Goal: Information Seeking & Learning: Learn about a topic

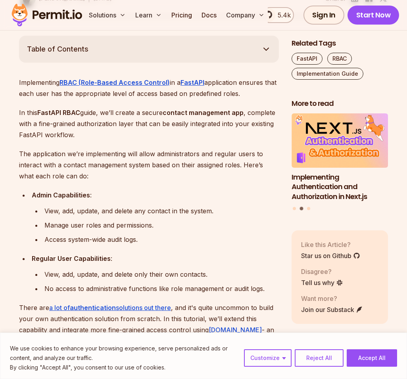
scroll to position [476, 0]
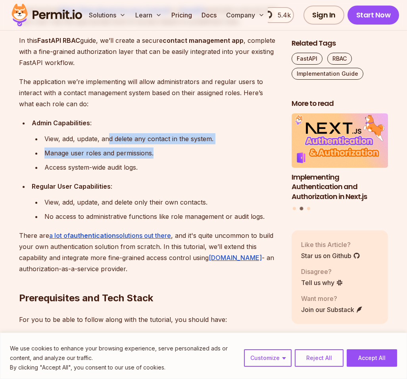
drag, startPoint x: 108, startPoint y: 133, endPoint x: 199, endPoint y: 158, distance: 94.2
click at [199, 158] on ul "View, add, update, and delete any contact in the system. Manage user roles and …" at bounding box center [155, 153] width 247 height 40
drag, startPoint x: 199, startPoint y: 158, endPoint x: 116, endPoint y: 155, distance: 83.3
click at [116, 155] on div "Manage user roles and permissions." at bounding box center [161, 153] width 234 height 11
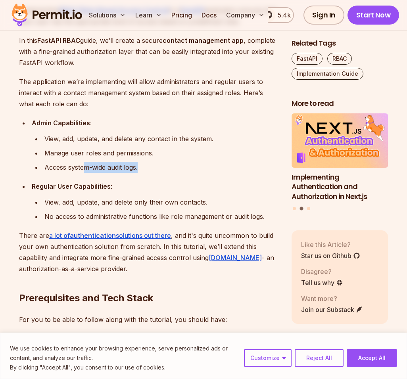
drag, startPoint x: 83, startPoint y: 170, endPoint x: 150, endPoint y: 170, distance: 67.4
click at [150, 170] on div "Access system-wide audit logs." at bounding box center [161, 167] width 234 height 11
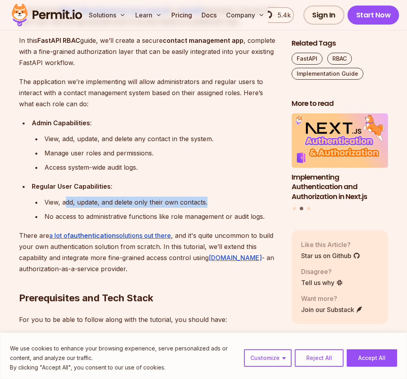
drag, startPoint x: 64, startPoint y: 204, endPoint x: 235, endPoint y: 204, distance: 170.5
click at [235, 204] on div "View, add, update, and delete only their own contacts." at bounding box center [161, 202] width 234 height 11
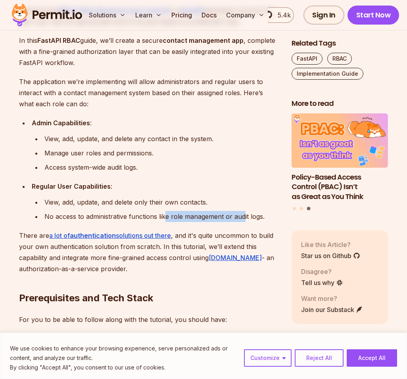
drag, startPoint x: 235, startPoint y: 204, endPoint x: 244, endPoint y: 216, distance: 14.7
click at [244, 216] on div "No access to administrative functions like role management or audit logs." at bounding box center [161, 216] width 234 height 11
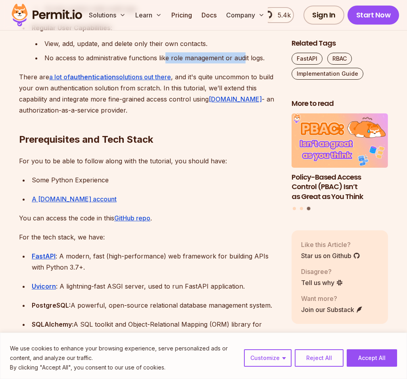
scroll to position [753, 0]
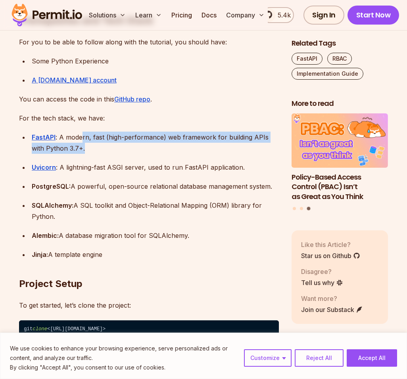
drag, startPoint x: 81, startPoint y: 136, endPoint x: 224, endPoint y: 148, distance: 144.0
click at [224, 148] on div "FastAPI : A modern, fast (high-performance) web framework for building APIs wit…" at bounding box center [155, 143] width 247 height 22
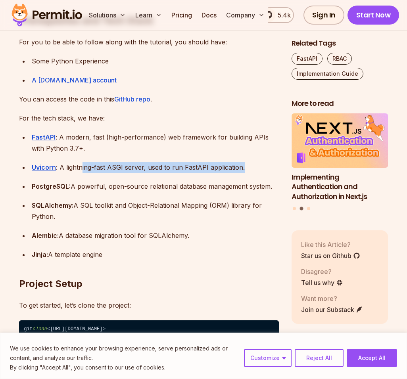
drag, startPoint x: 83, startPoint y: 167, endPoint x: 232, endPoint y: 173, distance: 148.8
click at [232, 173] on ul "FastAPI : A modern, fast (high-performance) web framework for building APIs wit…" at bounding box center [149, 196] width 260 height 128
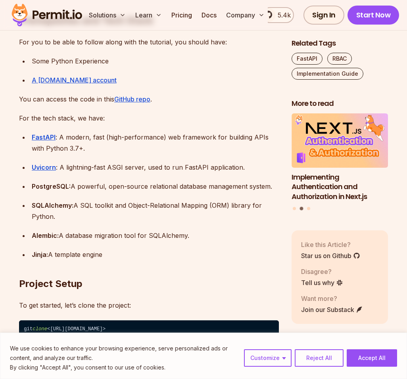
drag, startPoint x: 232, startPoint y: 173, endPoint x: 202, endPoint y: 183, distance: 31.0
click at [202, 183] on div "PostgreSQL: A powerful, open-source relational database management system." at bounding box center [155, 186] width 247 height 11
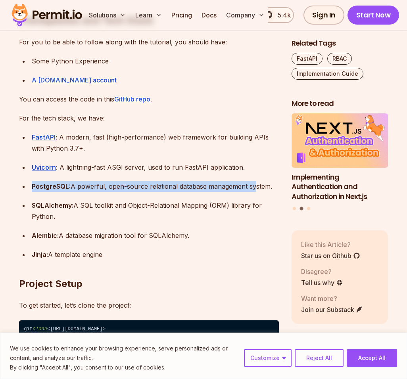
drag, startPoint x: 29, startPoint y: 186, endPoint x: 247, endPoint y: 188, distance: 217.7
click at [247, 188] on li "PostgreSQL: A powerful, open-source relational database management system." at bounding box center [153, 186] width 249 height 11
drag, startPoint x: 44, startPoint y: 201, endPoint x: 140, endPoint y: 215, distance: 97.0
click at [140, 215] on div "SQLAlchemy: A SQL toolkit and Object-Relational Mapping (ORM) library for Pytho…" at bounding box center [155, 211] width 247 height 22
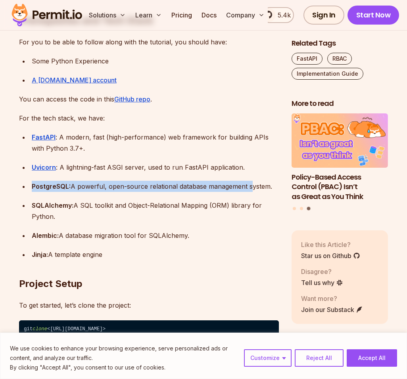
drag, startPoint x: 140, startPoint y: 215, endPoint x: 125, endPoint y: 219, distance: 14.7
click at [125, 219] on div "SQLAlchemy: A SQL toolkit and Object-Relational Mapping (ORM) library for Pytho…" at bounding box center [155, 211] width 247 height 22
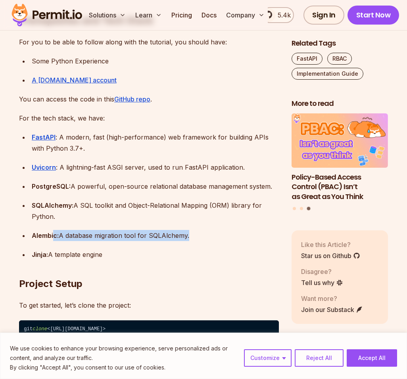
drag, startPoint x: 54, startPoint y: 233, endPoint x: 179, endPoint y: 241, distance: 125.6
click at [179, 241] on ul "FastAPI : A modern, fast (high-performance) web framework for building APIs wit…" at bounding box center [149, 196] width 260 height 128
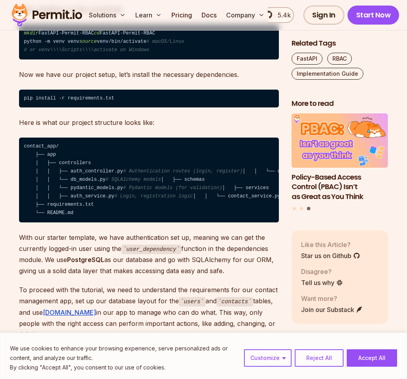
scroll to position [1110, 0]
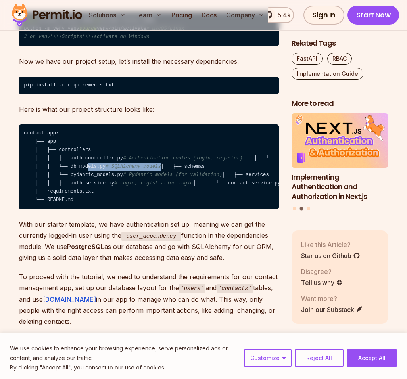
drag, startPoint x: 70, startPoint y: 199, endPoint x: 184, endPoint y: 202, distance: 113.8
click at [184, 202] on code "contact_app/ ├── app │ ├── controllers │ │ ├── auth_controller.py # Authenticat…" at bounding box center [149, 167] width 260 height 85
click at [83, 209] on code "contact_app/ ├── app │ ├── controllers │ │ ├── auth_controller.py # Authenticat…" at bounding box center [149, 167] width 260 height 85
